Goal: Find contact information: Find contact information

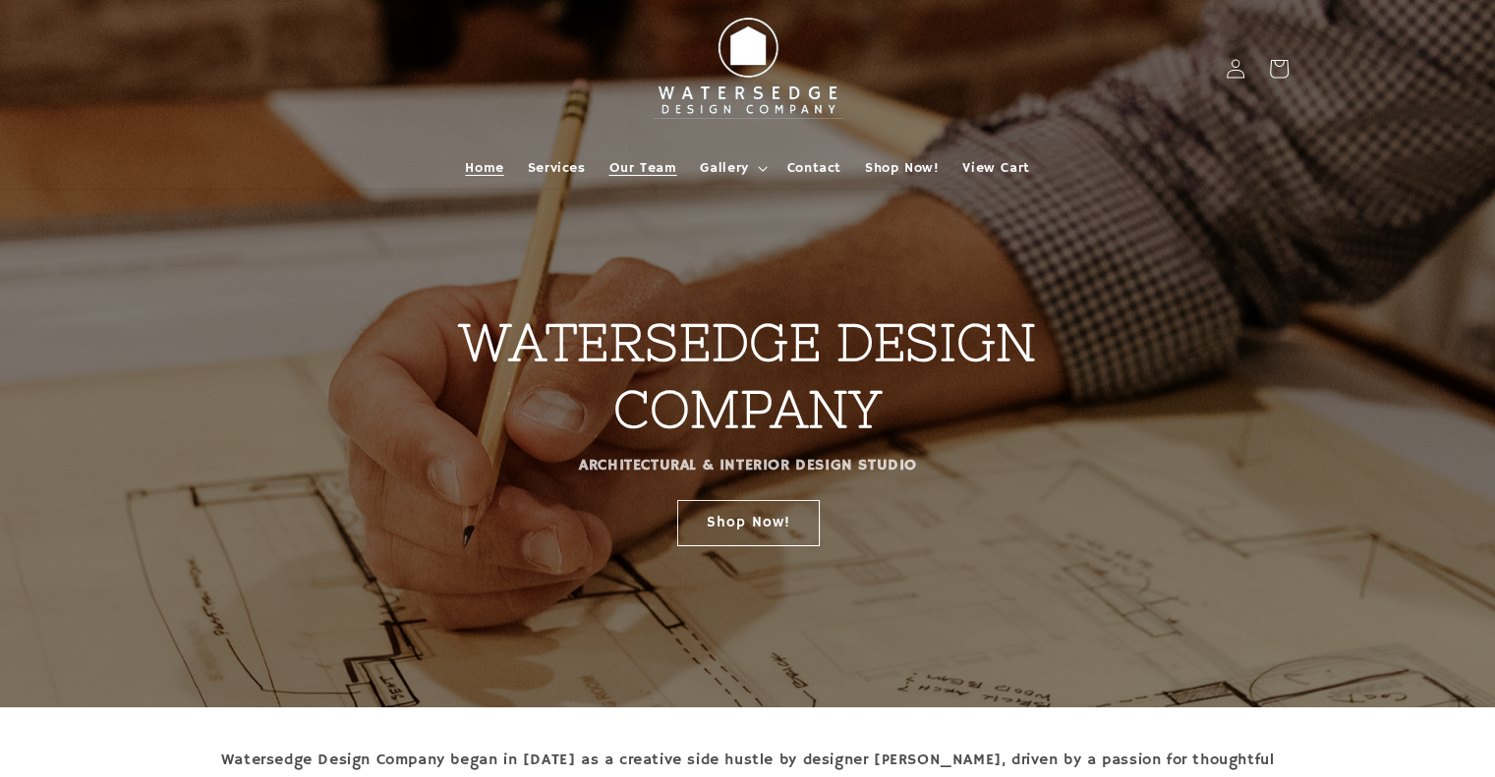
click at [643, 171] on span "Our Team" at bounding box center [643, 168] width 68 height 18
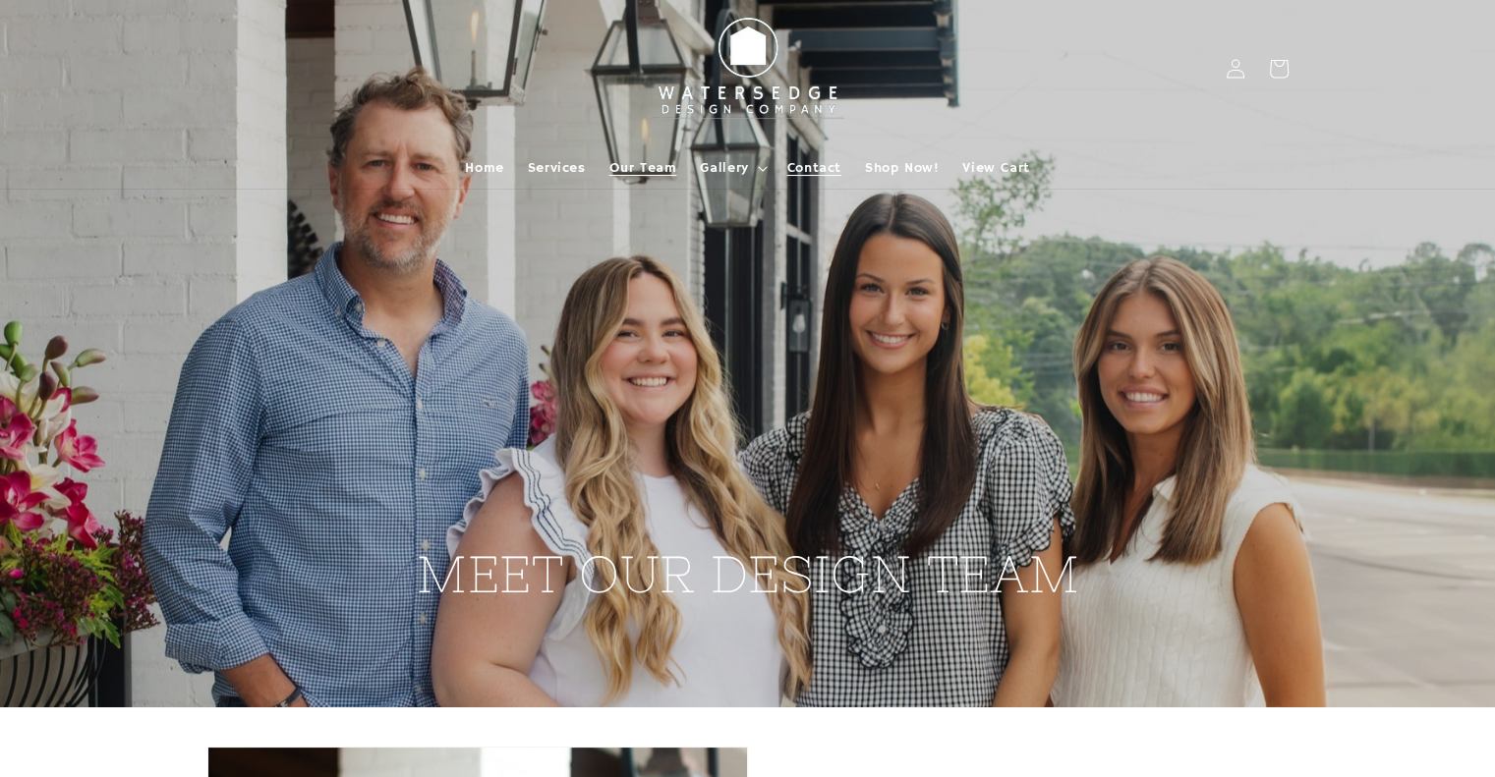
click at [830, 169] on span "Contact" at bounding box center [814, 168] width 54 height 18
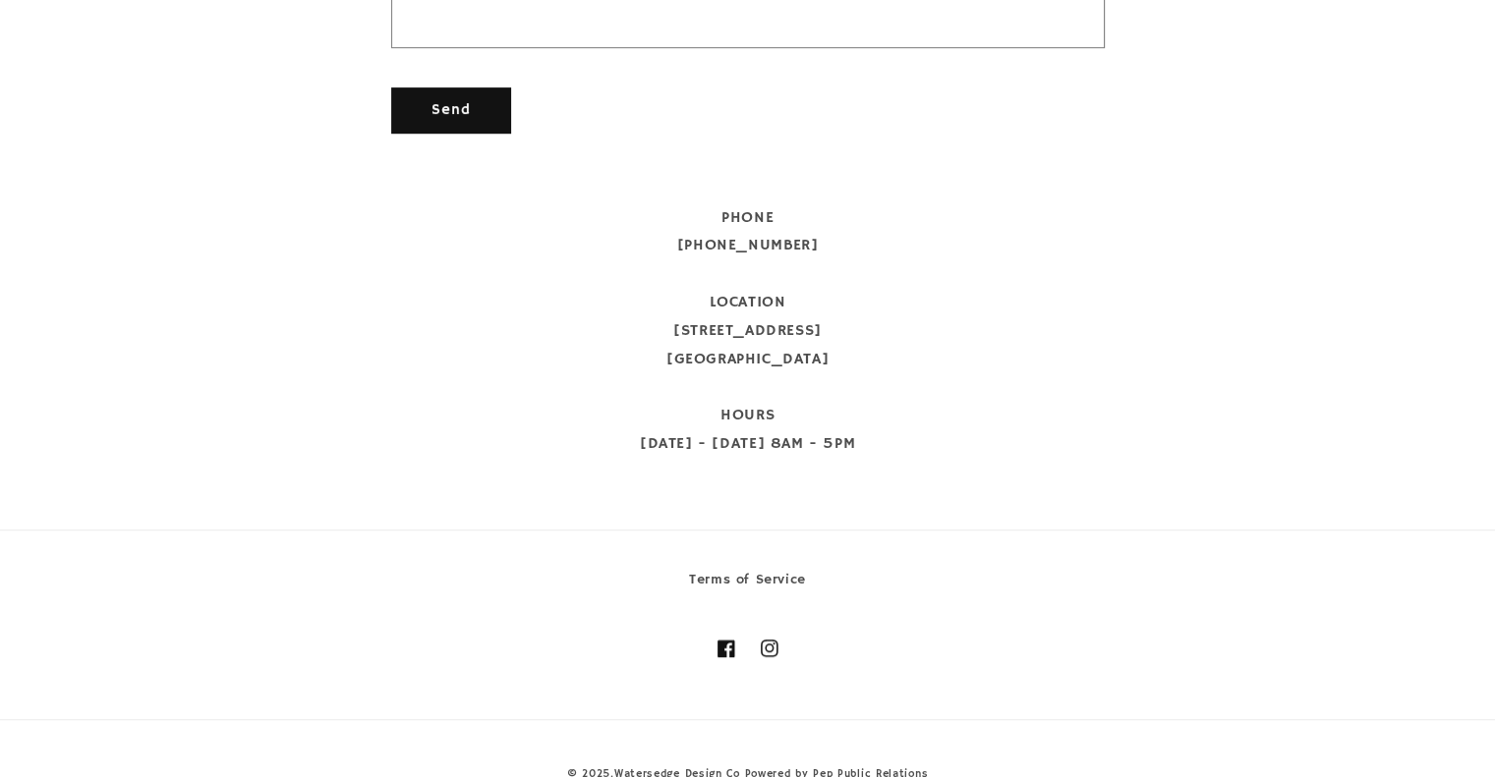
scroll to position [1079, 0]
